Goal: Transaction & Acquisition: Purchase product/service

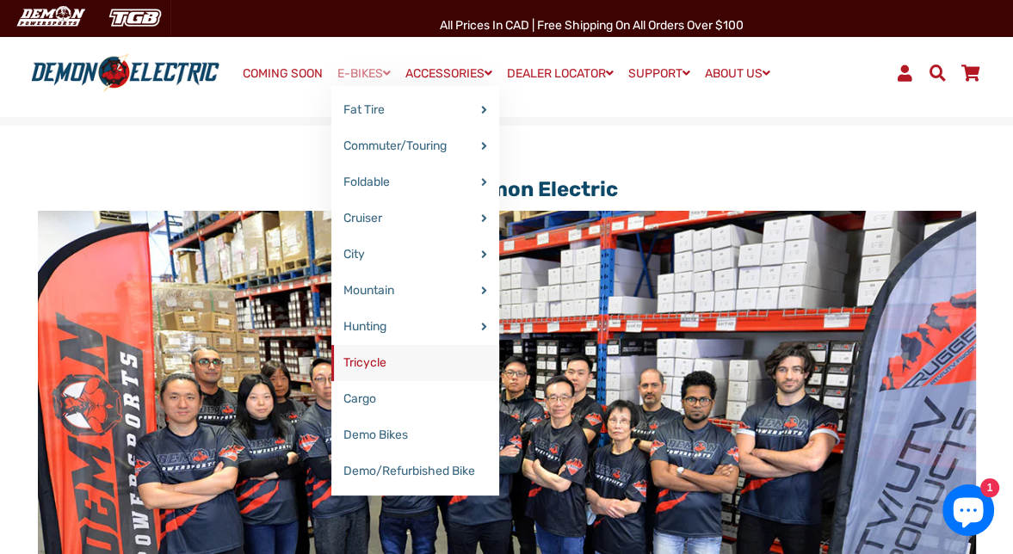
click at [369, 358] on link "Tricycle" at bounding box center [415, 363] width 168 height 36
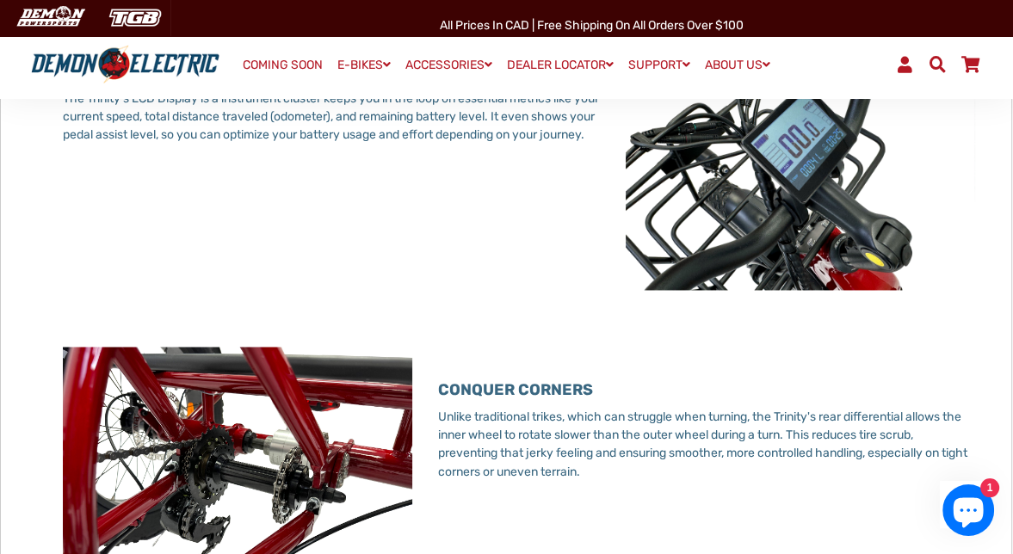
scroll to position [2152, 0]
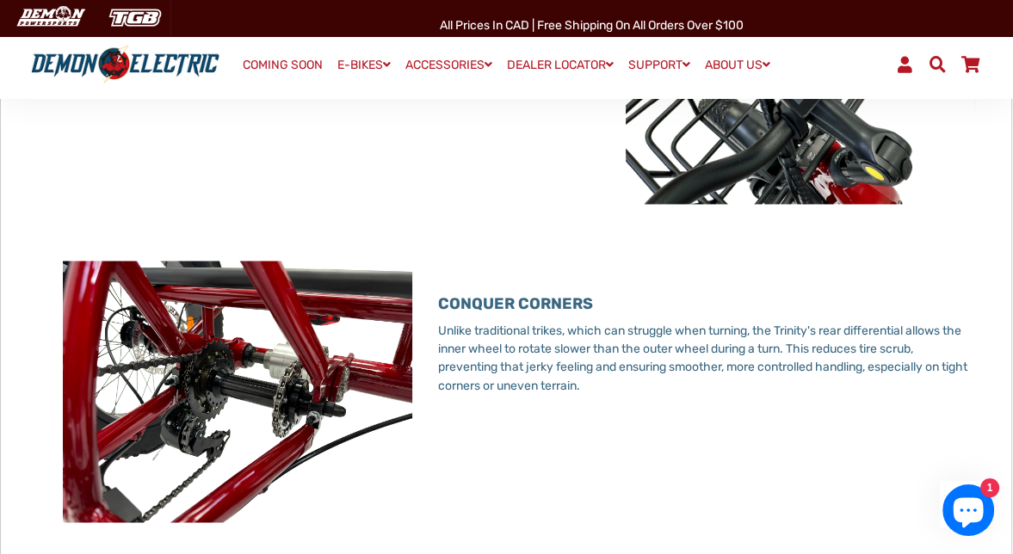
click at [167, 378] on img at bounding box center [237, 392] width 349 height 262
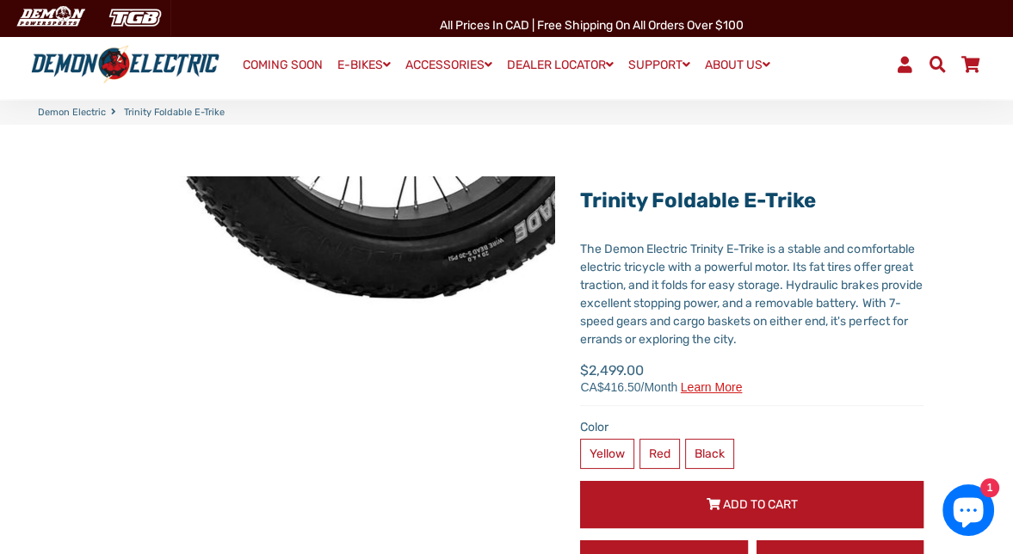
scroll to position [0, 0]
